Goal: Task Accomplishment & Management: Complete application form

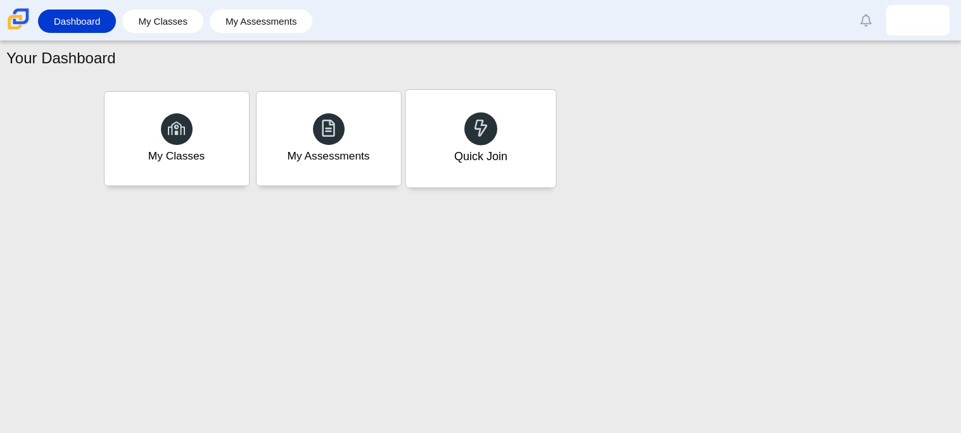
click at [485, 136] on icon at bounding box center [481, 128] width 18 height 18
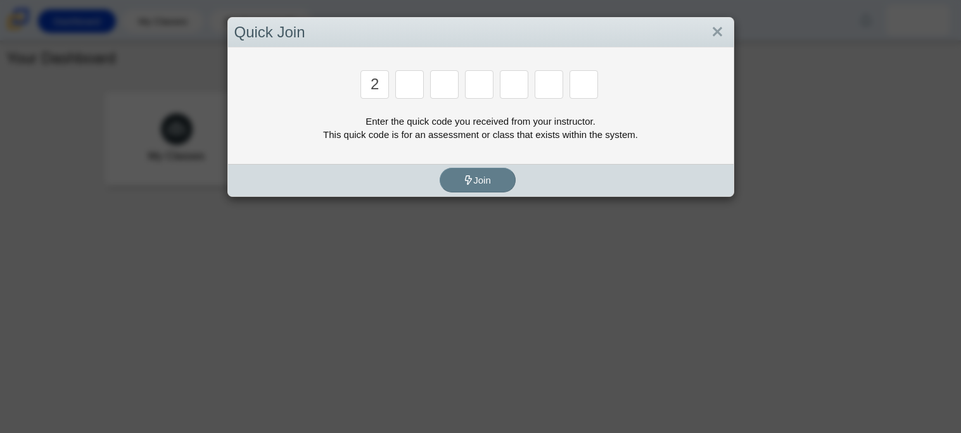
type input "2"
type input "c"
type input "u"
type input "o"
type input "u"
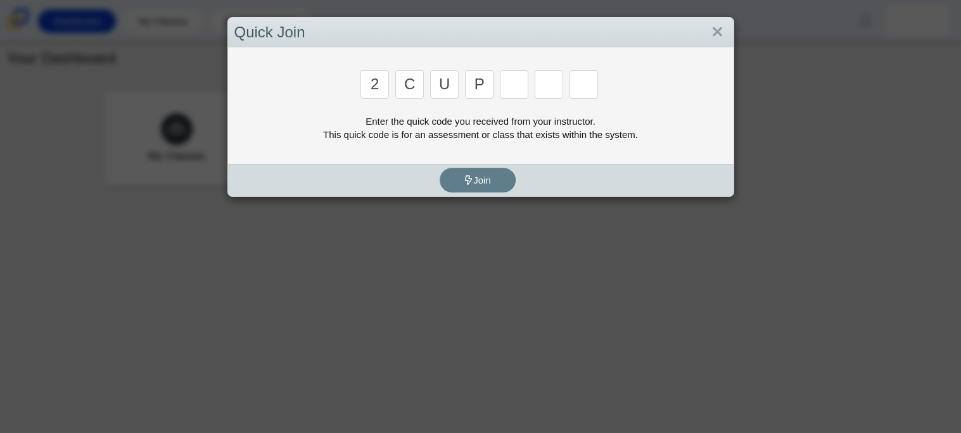
type input "p"
type input "s"
type input "4"
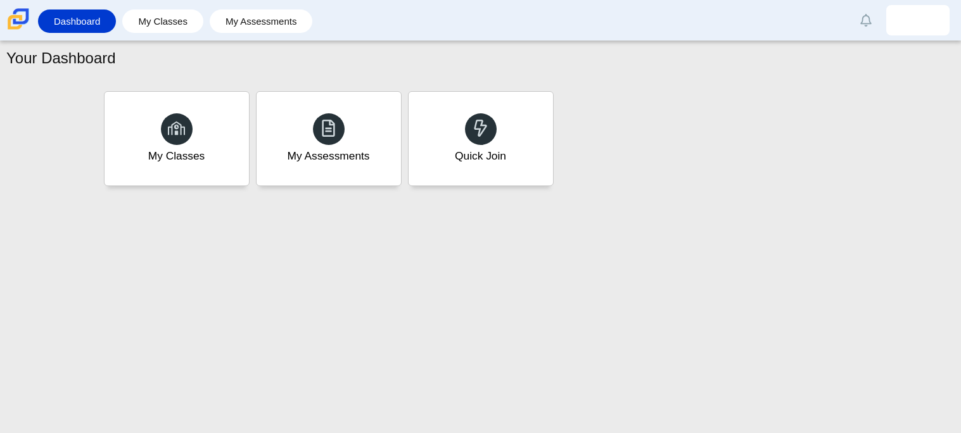
type input "a"
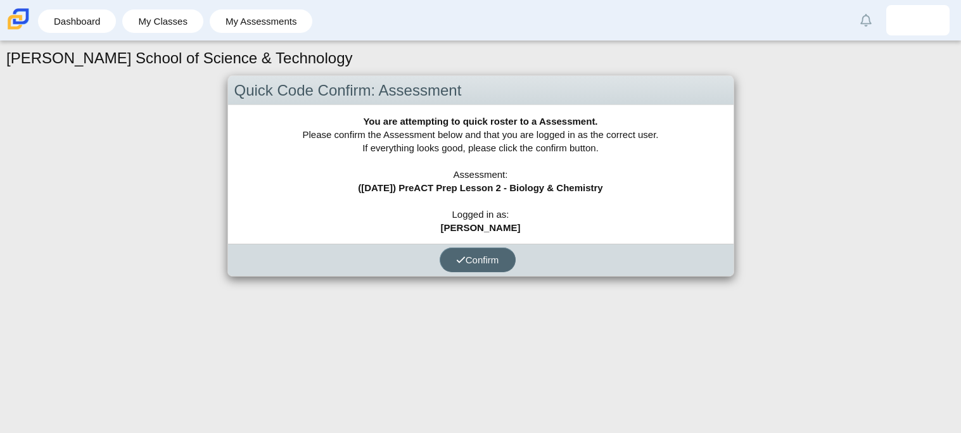
click at [487, 255] on span "Confirm" at bounding box center [477, 260] width 43 height 11
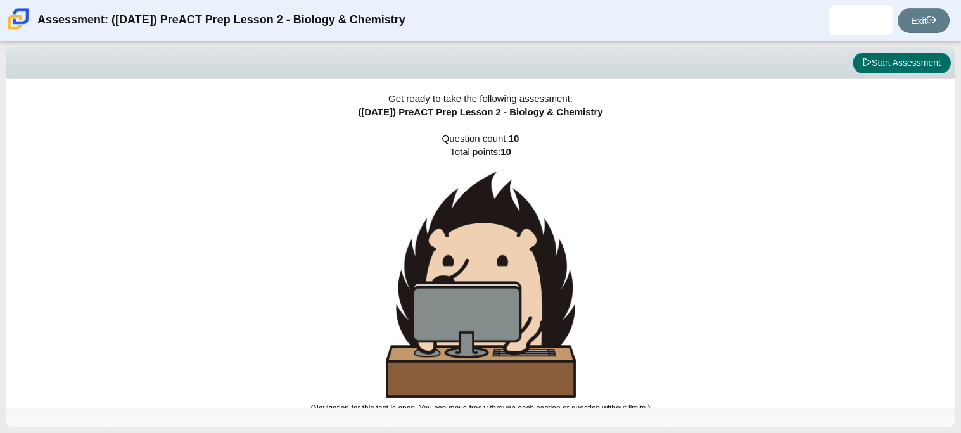
click at [855, 63] on button "Start Assessment" at bounding box center [902, 64] width 98 height 22
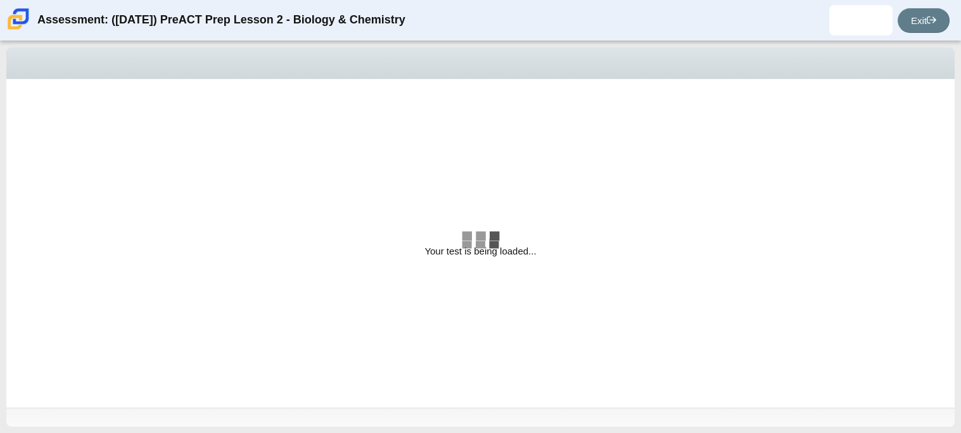
select select "88c27e0d-eae0-4ba9-ac20-9160ce6547ef"
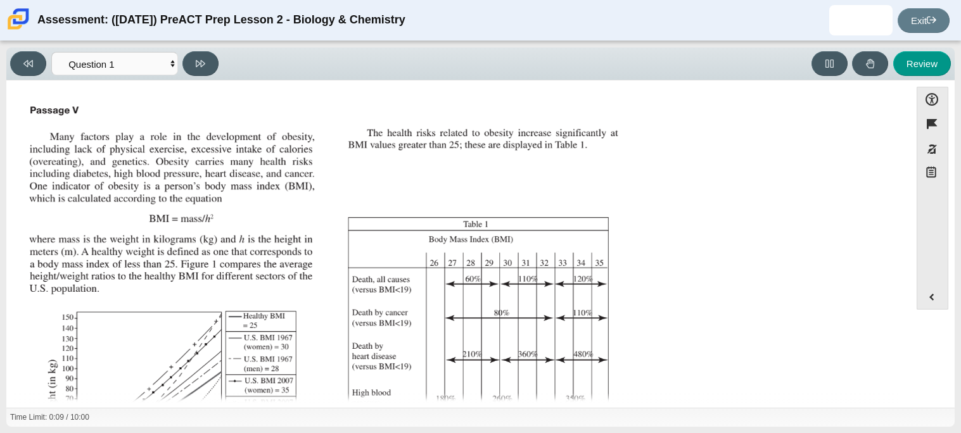
scroll to position [3, 0]
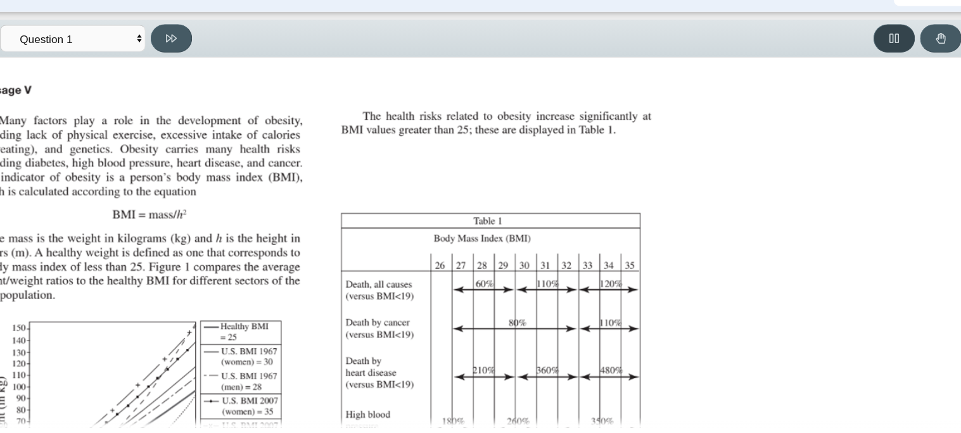
click at [834, 60] on button at bounding box center [830, 63] width 36 height 25
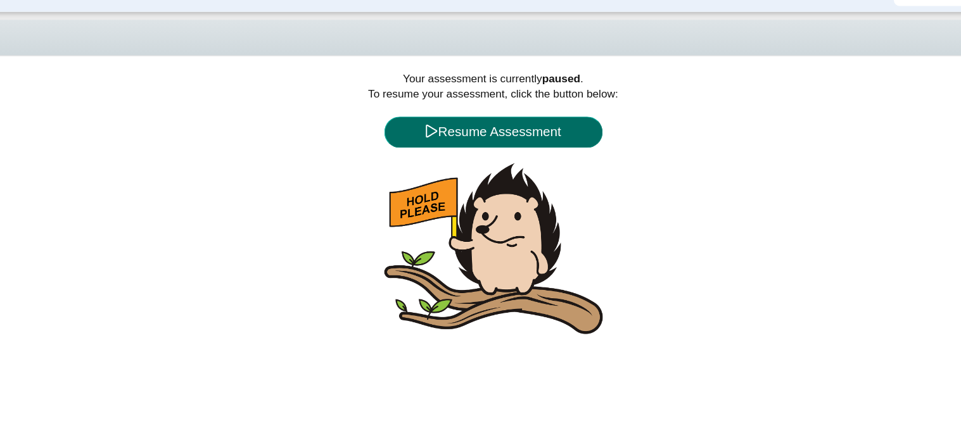
click at [536, 136] on button "Resume Assessment" at bounding box center [481, 145] width 190 height 27
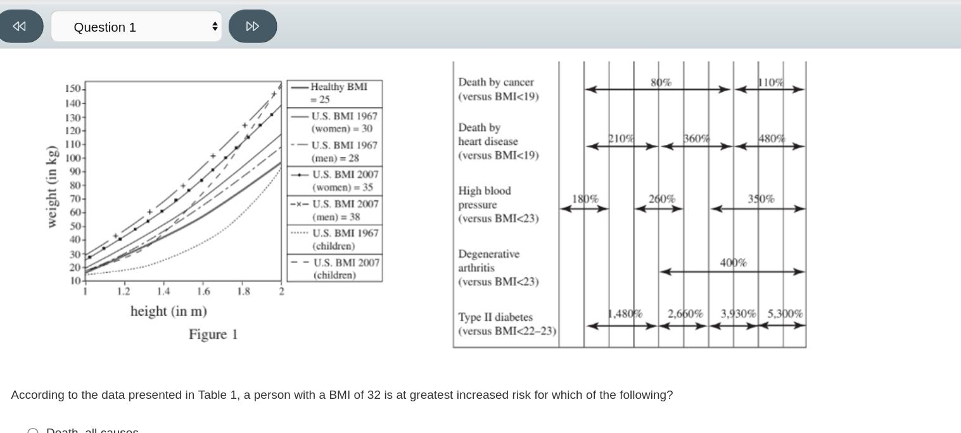
scroll to position [207, 0]
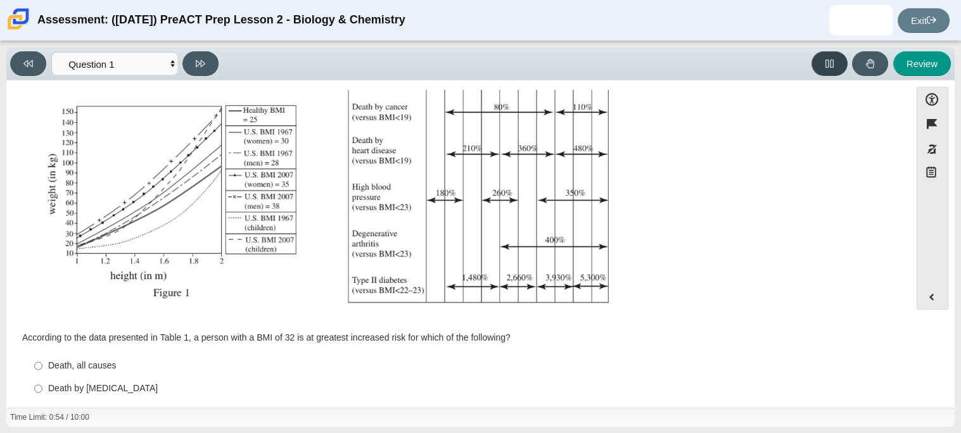
click at [825, 67] on icon at bounding box center [830, 64] width 10 height 10
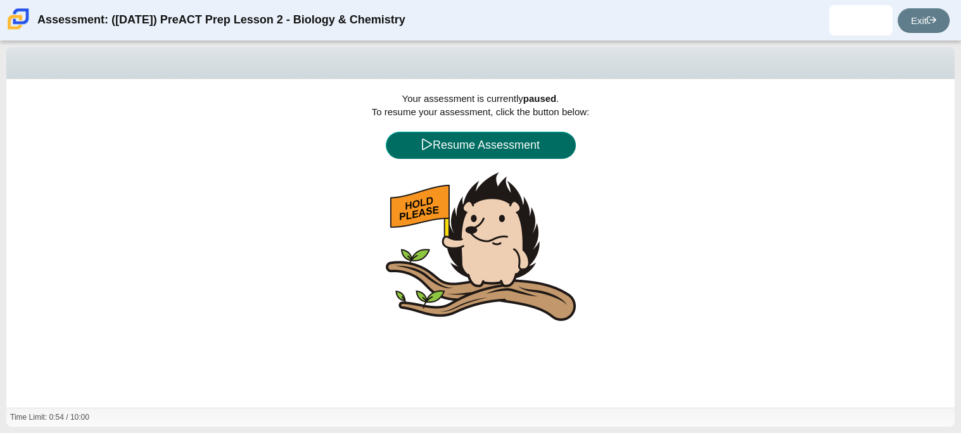
click at [431, 136] on button "Resume Assessment" at bounding box center [481, 145] width 190 height 27
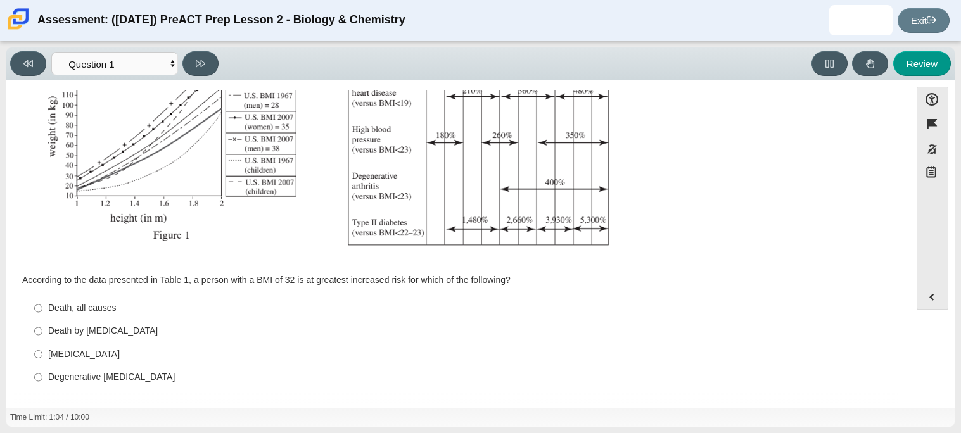
scroll to position [268, 0]
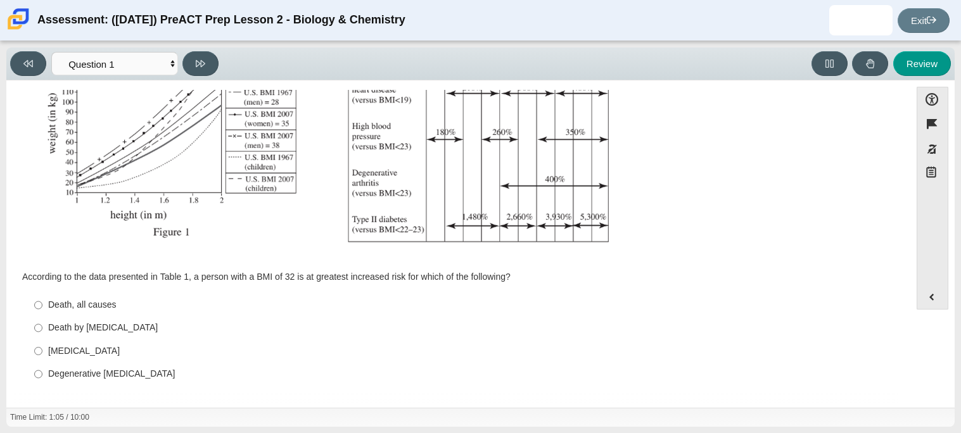
click at [107, 354] on div "[MEDICAL_DATA]" at bounding box center [468, 351] width 840 height 13
click at [42, 354] on input "Type II [MEDICAL_DATA] II [MEDICAL_DATA]" at bounding box center [38, 351] width 8 height 23
radio input "true"
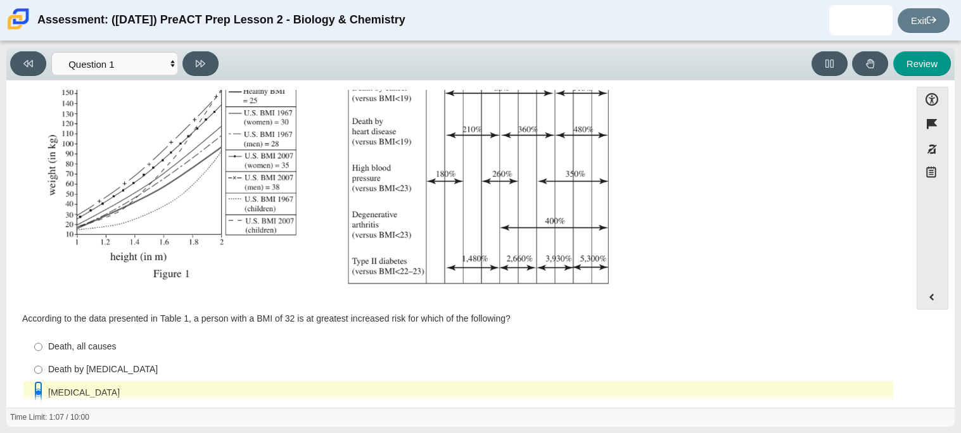
scroll to position [269, 0]
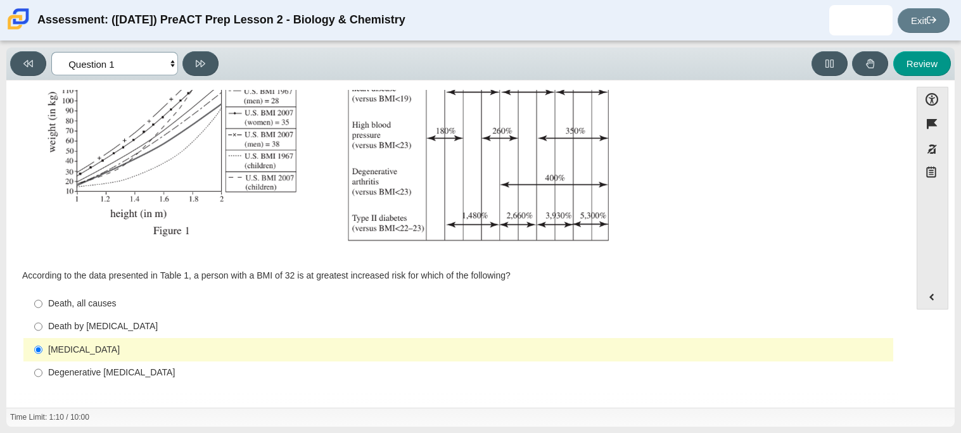
click at [141, 64] on select "Questions Question 1 Question 2 Question 3 Question 4 Question 5 Question 6 Que…" at bounding box center [114, 63] width 127 height 23
click at [207, 58] on button at bounding box center [200, 63] width 36 height 25
select select "f31ee183-ab53-48c9-9374-3a18949ab500"
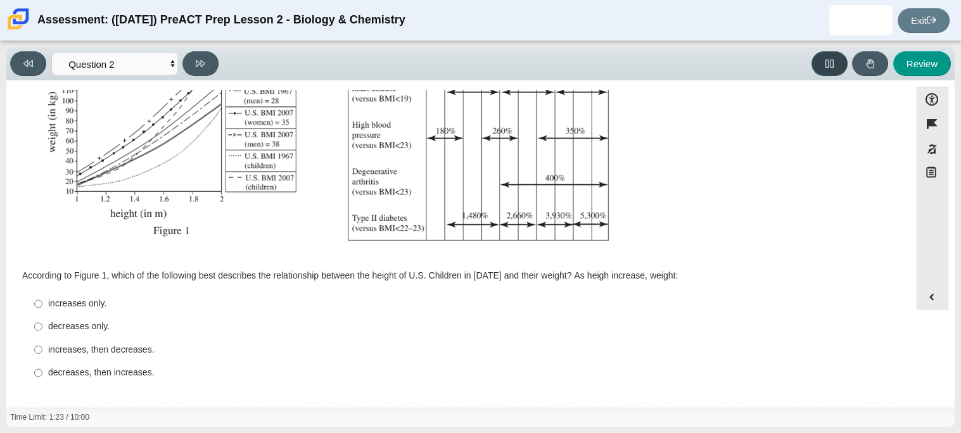
click at [830, 68] on button at bounding box center [830, 63] width 36 height 25
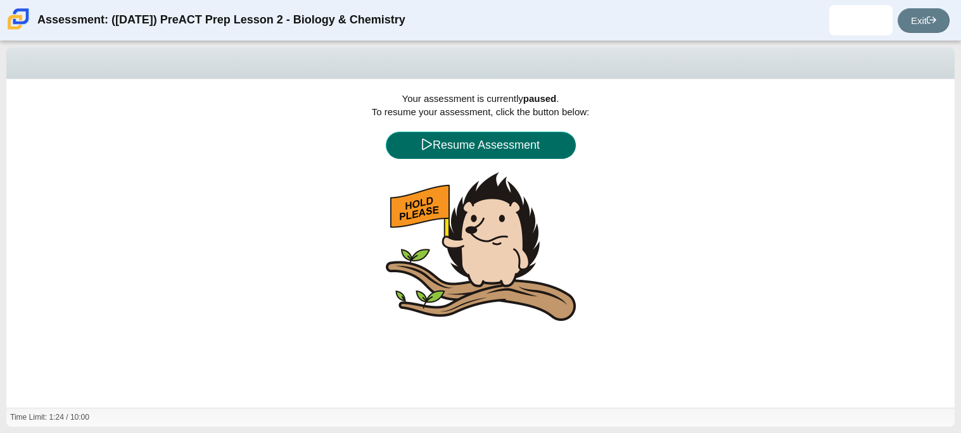
click at [531, 148] on button "Resume Assessment" at bounding box center [481, 145] width 190 height 27
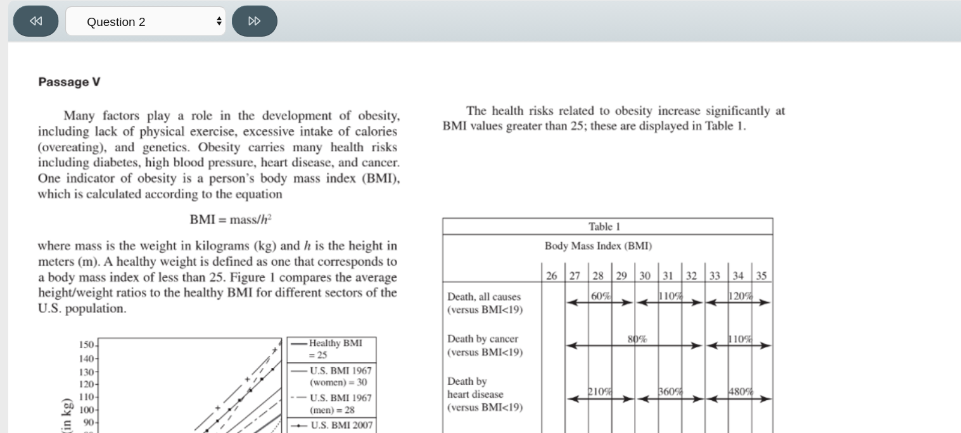
scroll to position [0, 0]
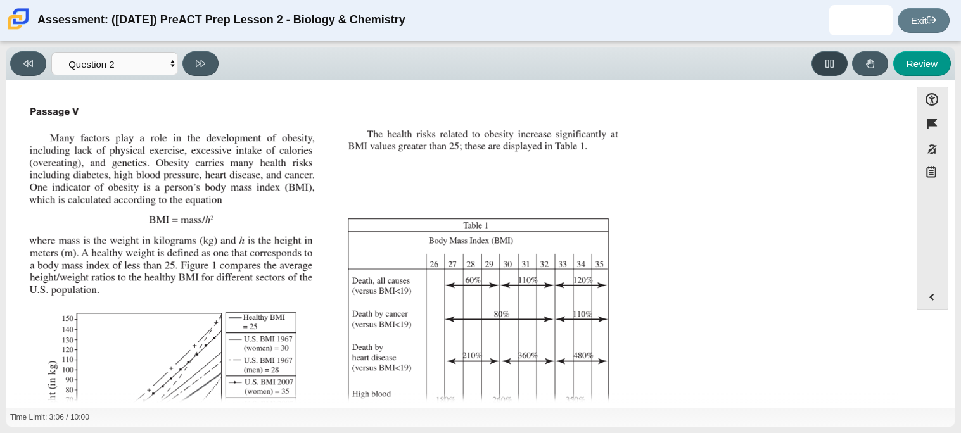
click at [821, 57] on button at bounding box center [830, 63] width 36 height 25
